Goal: Information Seeking & Learning: Understand process/instructions

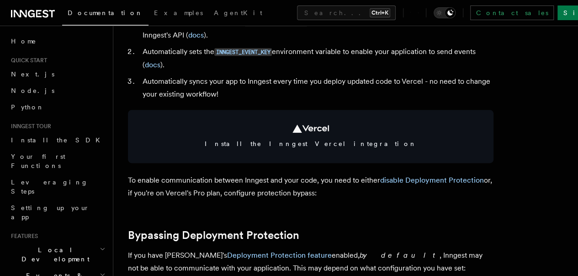
scroll to position [487, 0]
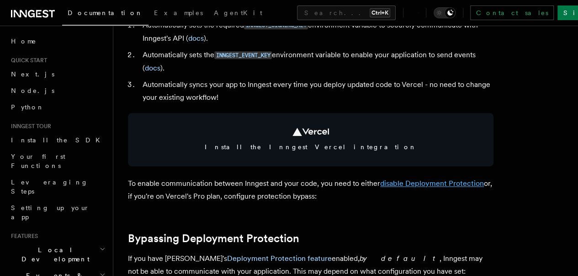
click at [409, 187] on link "disable Deployment Protection" at bounding box center [432, 183] width 104 height 9
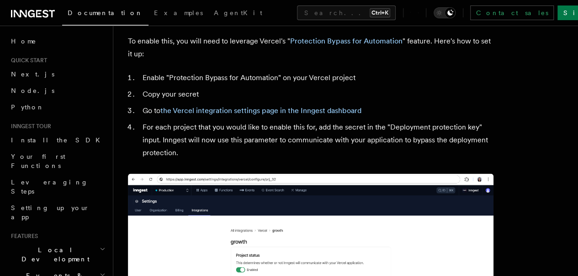
scroll to position [899, 0]
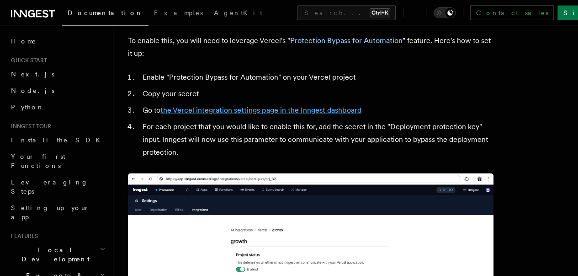
click at [281, 114] on link "the Vercel integration settings page in the Inngest dashboard" at bounding box center [260, 110] width 201 height 9
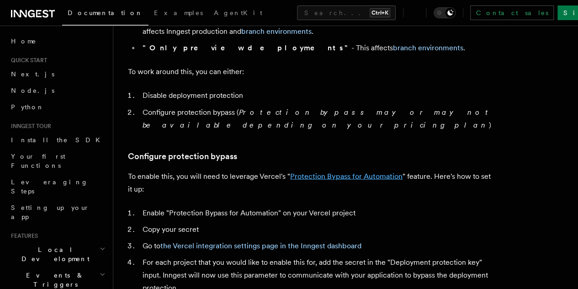
scroll to position [765, 0]
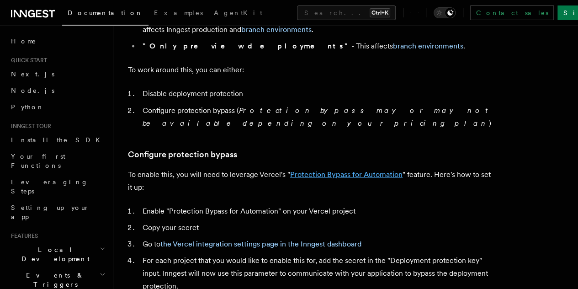
click at [337, 178] on link "Protection Bypass for Automation" at bounding box center [346, 174] width 112 height 9
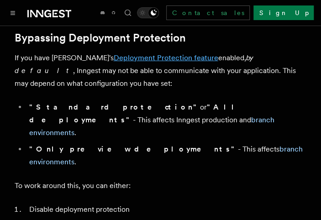
click at [117, 62] on link "Deployment Protection feature" at bounding box center [166, 57] width 105 height 9
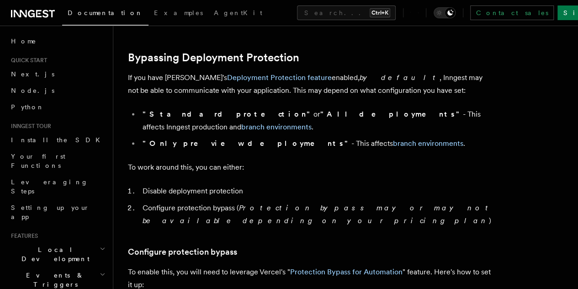
scroll to position [666, 0]
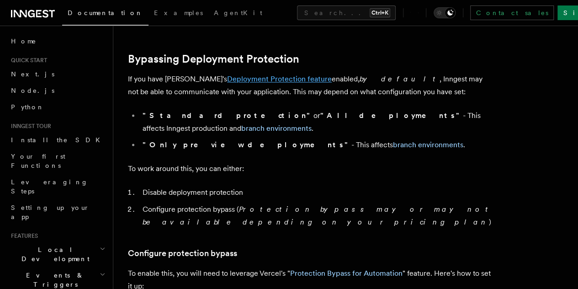
click at [267, 83] on link "Deployment Protection feature" at bounding box center [279, 79] width 105 height 9
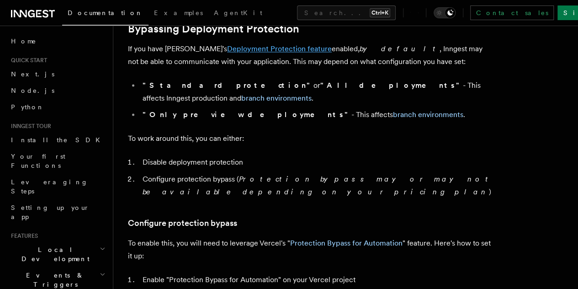
click at [233, 53] on link "Deployment Protection feature" at bounding box center [279, 48] width 105 height 9
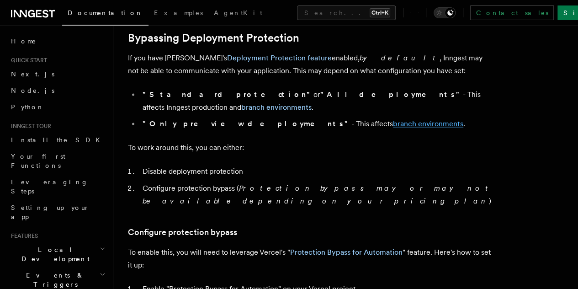
click at [393, 128] on link "branch environments" at bounding box center [428, 123] width 70 height 9
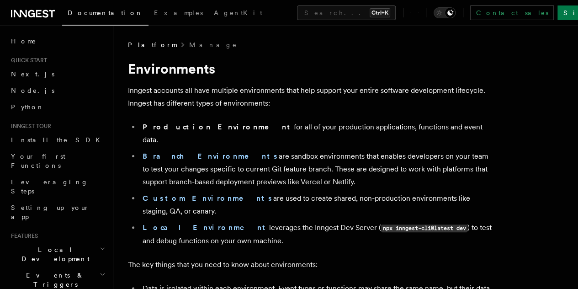
click at [250, 4] on div "Documentation Examples AgentKit Search... Ctrl+K Contact sales Sign Up" at bounding box center [289, 13] width 578 height 26
click at [297, 16] on button "Search... Ctrl+K" at bounding box center [346, 12] width 99 height 15
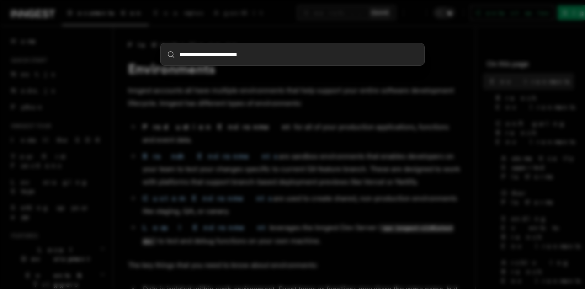
type input "**********"
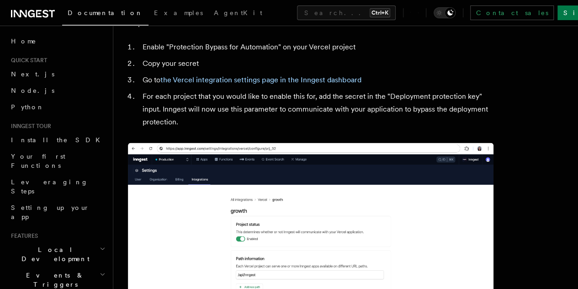
scroll to position [941, 0]
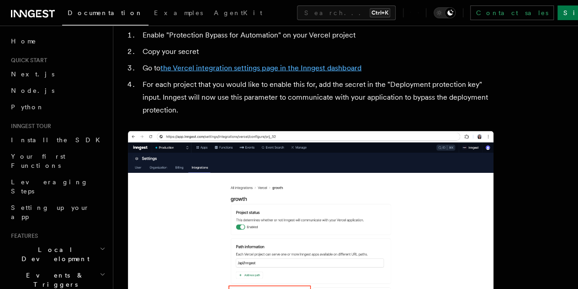
click at [280, 72] on link "the Vercel integration settings page in the Inngest dashboard" at bounding box center [260, 68] width 201 height 9
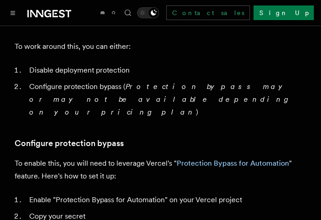
scroll to position [842, 0]
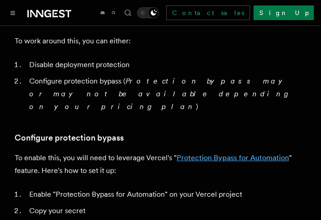
click at [201, 154] on link "Protection Bypass for Automation" at bounding box center [233, 158] width 112 height 9
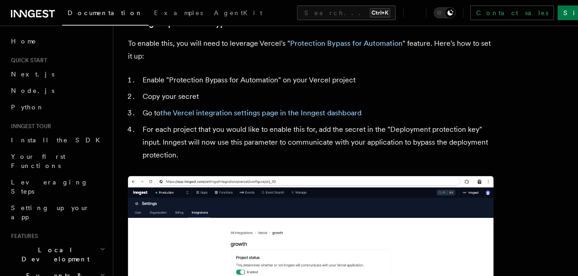
scroll to position [863, 0]
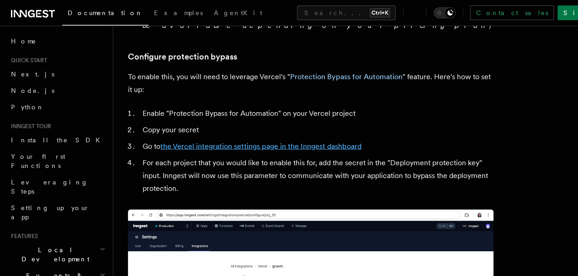
click at [253, 150] on link "the Vercel integration settings page in the Inngest dashboard" at bounding box center [260, 145] width 201 height 9
